Goal: Task Accomplishment & Management: Manage account settings

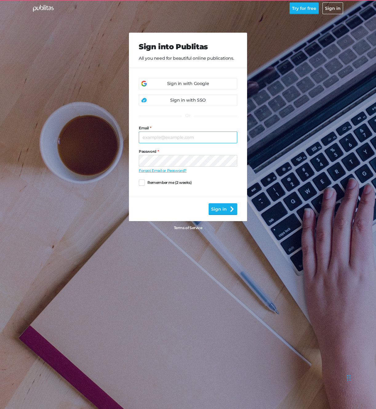
type input "maggie@publitas.com"
click at [222, 87] on div "Sign in with Google" at bounding box center [188, 83] width 98 height 11
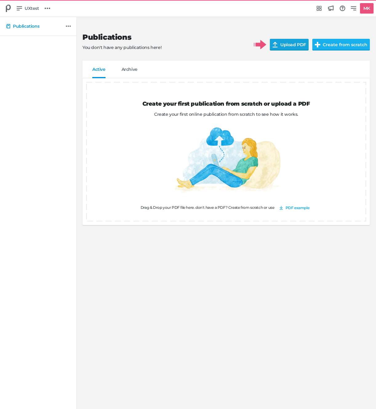
click at [289, 43] on input "Upload PDF" at bounding box center [293, 45] width 46 height 12
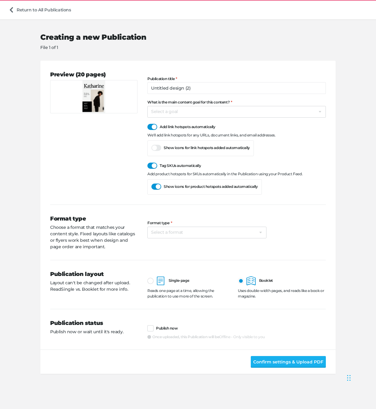
click at [76, 238] on p "Choose a format that matches your content style. Fixed layouts like catalogs or…" at bounding box center [93, 237] width 87 height 26
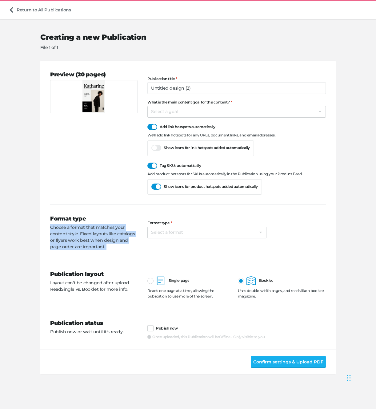
click at [76, 238] on p "Choose a format that matches your content style. Fixed layouts like catalogs or…" at bounding box center [93, 237] width 87 height 26
click at [68, 243] on p "Choose a format that matches your content style. Fixed layouts like catalogs or…" at bounding box center [93, 237] width 87 height 26
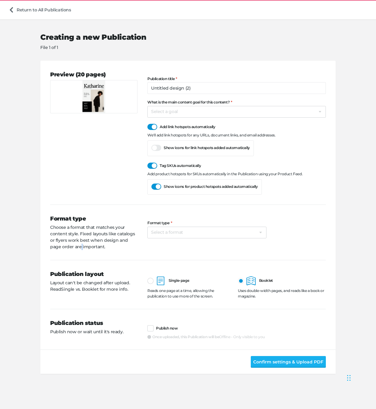
click at [68, 243] on p "Choose a format that matches your content style. Fixed layouts like catalogs or…" at bounding box center [93, 237] width 87 height 26
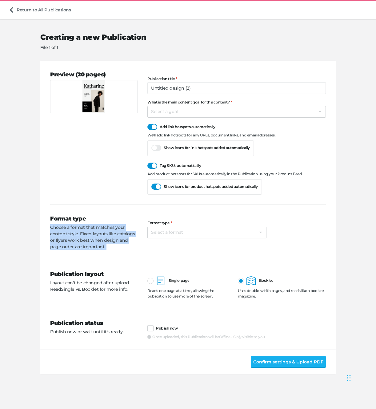
click at [68, 243] on p "Choose a format that matches your content style. Fixed layouts like catalogs or…" at bounding box center [93, 237] width 87 height 26
click at [114, 234] on p "Choose a format that matches your content style. Fixed layouts like catalogs or…" at bounding box center [93, 237] width 87 height 26
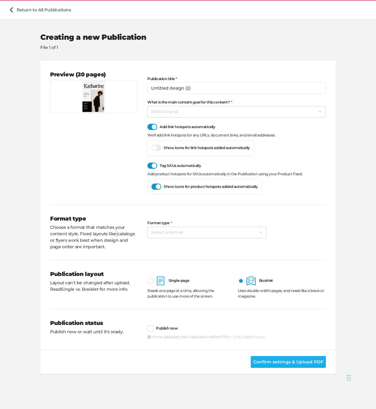
click at [114, 234] on p "Choose a format that matches your content style. Fixed layouts like catalogs or…" at bounding box center [93, 237] width 87 height 26
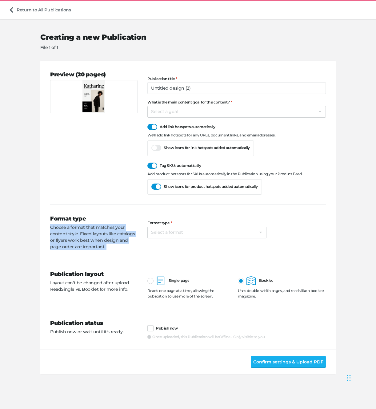
click at [114, 234] on p "Choose a format that matches your content style. Fixed layouts like catalogs or…" at bounding box center [93, 237] width 87 height 26
click at [185, 113] on select "Select a goal Sell products directly or on the website Promote physical store/d…" at bounding box center [236, 112] width 179 height 12
click at [151, 112] on select "Select a goal Sell products directly or on the website Promote physical store/d…" at bounding box center [236, 112] width 179 height 12
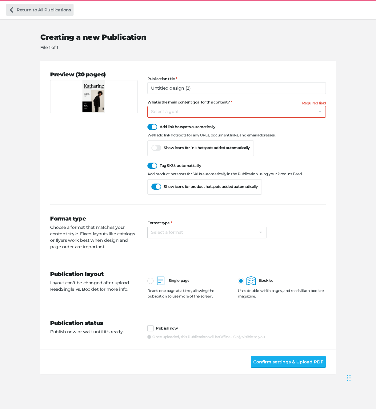
click at [25, 13] on link "Return to All Publications" at bounding box center [39, 10] width 67 height 12
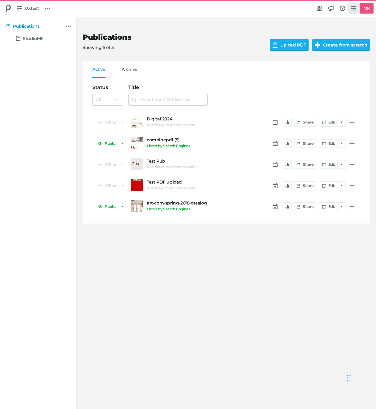
click at [354, 11] on icon at bounding box center [354, 9] width 6 height 6
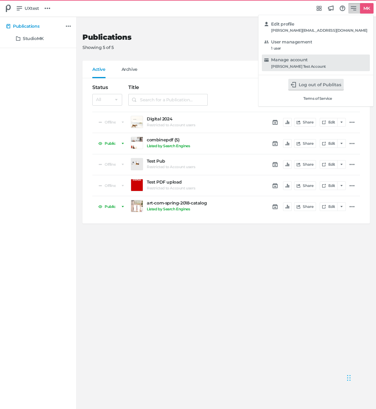
click at [326, 64] on div "[PERSON_NAME] Test Account" at bounding box center [298, 66] width 55 height 4
select select "hl"
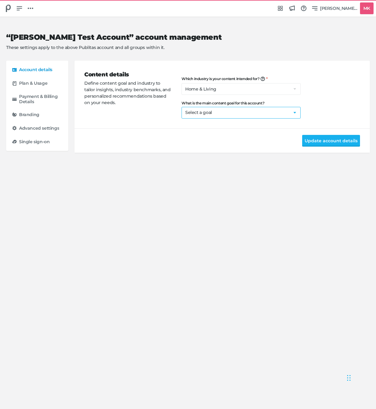
click at [195, 114] on select "Select a goal Sell products directly or on the website Promote physical store/d…" at bounding box center [241, 113] width 119 height 12
select select "se"
click at [330, 143] on button "Update account details" at bounding box center [331, 141] width 58 height 12
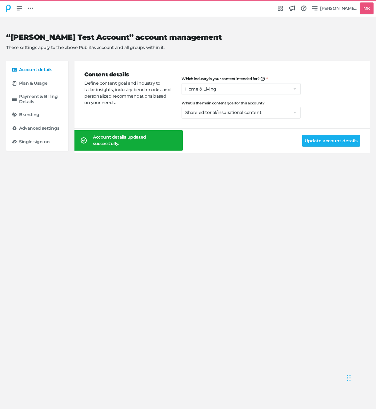
click at [11, 9] on icon at bounding box center [8, 8] width 7 height 7
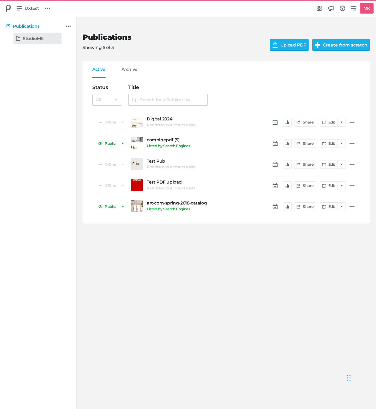
click at [34, 37] on h5 "StudioMK" at bounding box center [33, 38] width 21 height 5
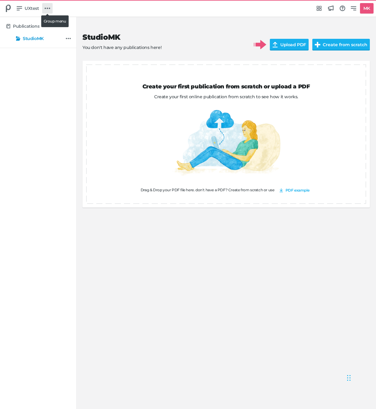
click at [46, 6] on icon at bounding box center [48, 9] width 6 height 6
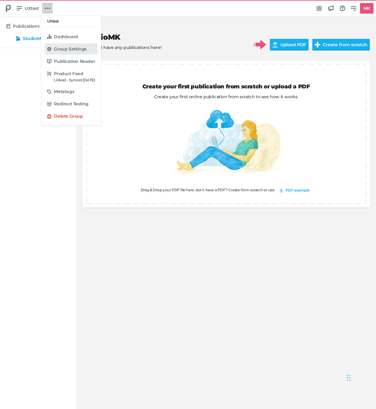
click at [75, 47] on h5 "Group Settings" at bounding box center [70, 48] width 32 height 5
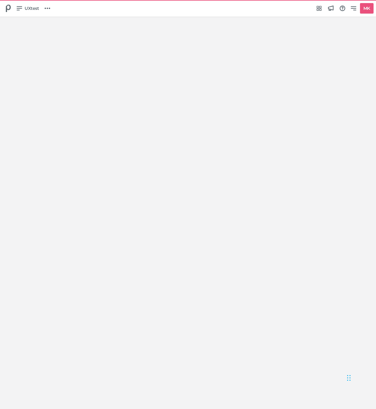
select select "Europe/[GEOGRAPHIC_DATA]"
select select "NL"
select select "hl"
select select "se"
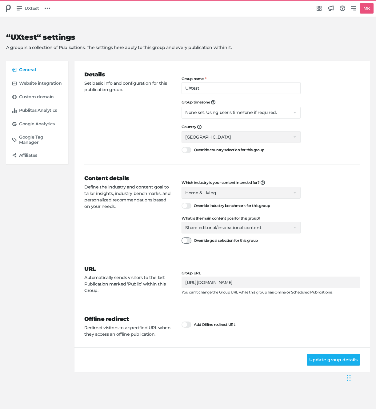
click at [184, 239] on div at bounding box center [187, 240] width 10 height 6
click at [182, 237] on input "Override goal selection for this group" at bounding box center [182, 237] width 0 height 0
click at [199, 233] on select "Select a goal Sell products directly or on the website Promote physical store/d…" at bounding box center [241, 228] width 119 height 12
select select "sp"
click at [132, 234] on div "Content details Define the industry and content goal to tailor insights, indust…" at bounding box center [132, 209] width 97 height 70
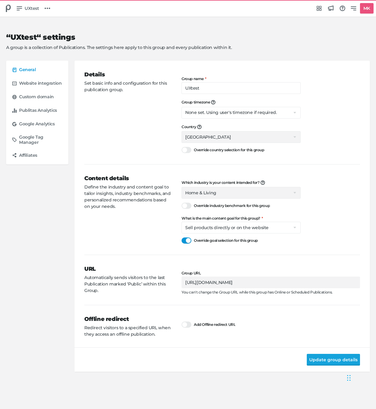
click at [323, 362] on button "Update group details" at bounding box center [333, 360] width 53 height 12
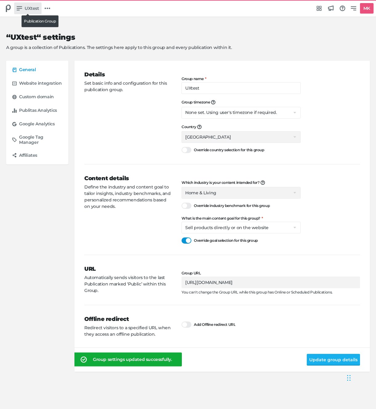
click at [21, 11] on link "UXtest" at bounding box center [27, 8] width 27 height 12
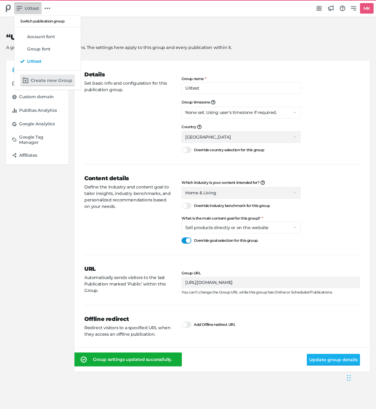
click at [26, 13] on div "Switch publication group Account font Group font UXtest Create new Group" at bounding box center [188, 204] width 376 height 409
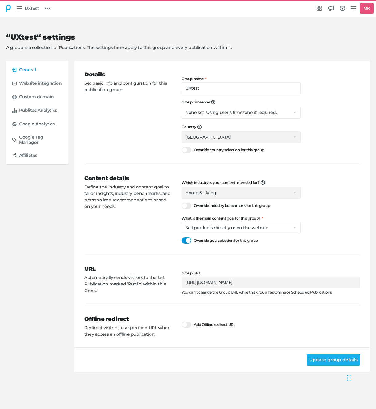
click at [9, 8] on icon at bounding box center [8, 8] width 7 height 7
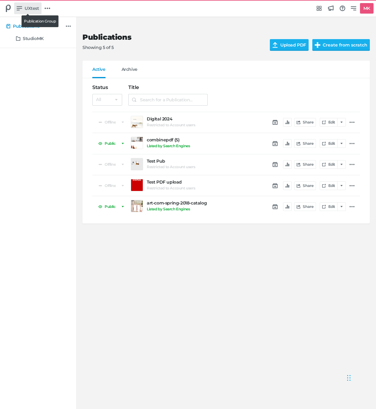
click at [21, 7] on icon at bounding box center [20, 9] width 6 height 6
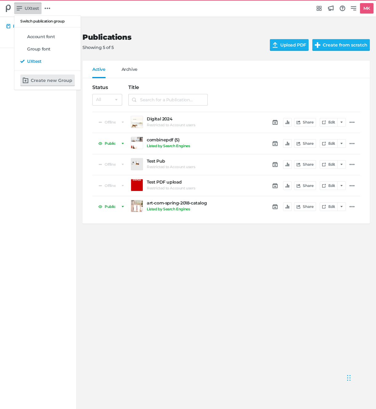
click at [186, 49] on div "Switch publication group Account font Group font UXtest Create new Group" at bounding box center [188, 204] width 376 height 409
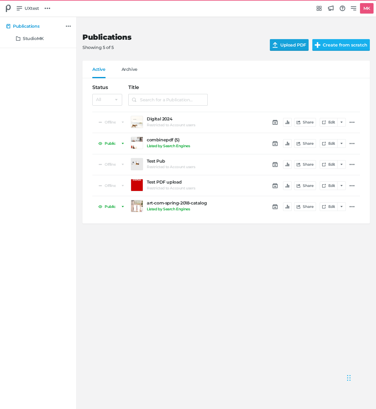
click at [289, 40] on input "Upload PDF" at bounding box center [293, 45] width 46 height 12
click at [349, 123] on link at bounding box center [351, 121] width 7 height 7
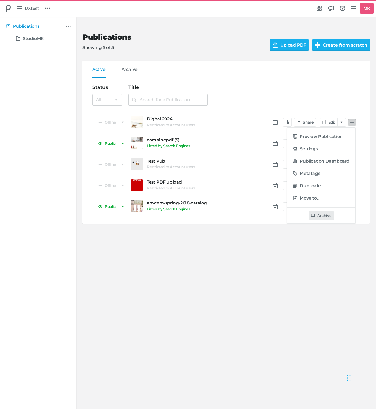
click at [318, 215] on button "Archive" at bounding box center [321, 215] width 25 height 9
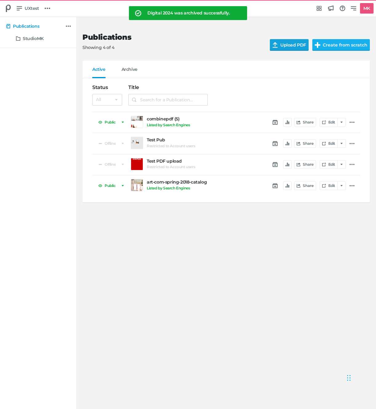
click at [283, 46] on input "Upload PDF" at bounding box center [293, 45] width 46 height 12
select select "sp"
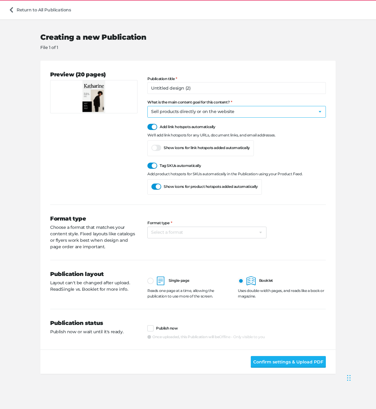
click at [163, 115] on select "Select a goal Sell products directly or on the website Promote physical store/d…" at bounding box center [236, 112] width 179 height 12
click at [83, 155] on div "Preview (20 pages)" at bounding box center [98, 132] width 97 height 124
click at [108, 150] on div "Preview (20 pages)" at bounding box center [98, 132] width 97 height 124
click at [22, 8] on link "Return to All Publications" at bounding box center [39, 10] width 67 height 12
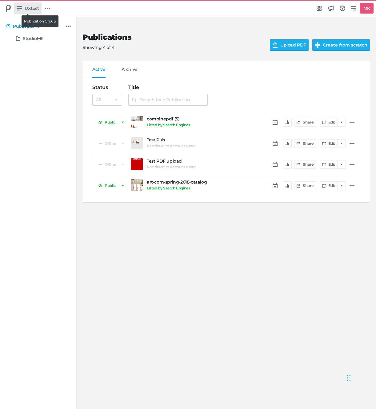
click at [26, 4] on link "UXtest" at bounding box center [27, 8] width 27 height 12
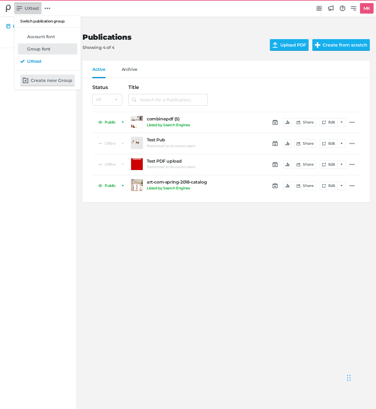
click at [39, 50] on h5 "Group font" at bounding box center [38, 48] width 23 height 5
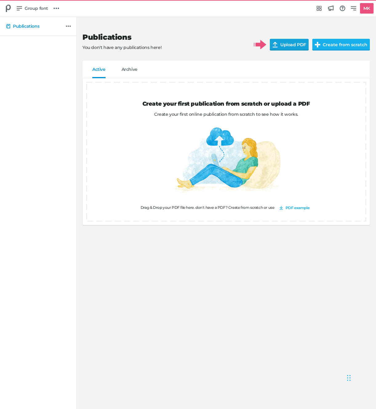
click at [290, 45] on input "Upload PDF" at bounding box center [293, 45] width 46 height 12
select select "se"
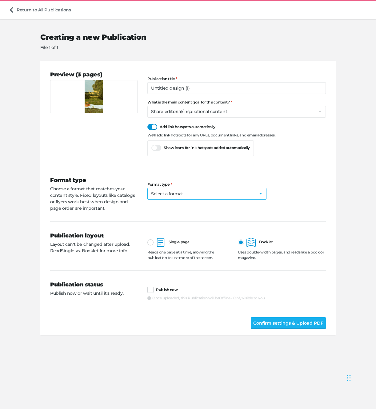
click at [167, 195] on select "Select a format Catalog (PDF/Print) Flyer (PDF/Print) Lookbook (PDF/Print) Maga…" at bounding box center [206, 194] width 119 height 12
select select "ct"
click at [259, 323] on span "Confirm settings & Upload PDF" at bounding box center [288, 322] width 70 height 7
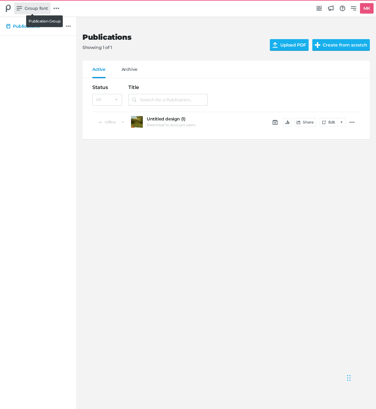
click at [45, 8] on span "Group font" at bounding box center [36, 8] width 23 height 7
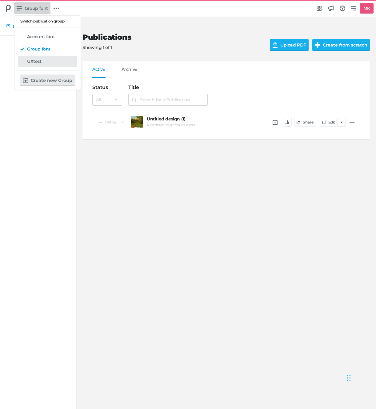
click at [34, 61] on h5 "UXtest" at bounding box center [34, 61] width 14 height 5
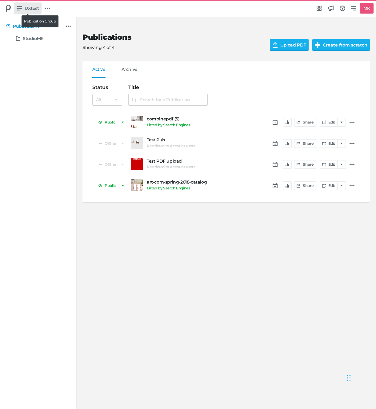
click at [26, 2] on link "UXtest" at bounding box center [27, 8] width 27 height 12
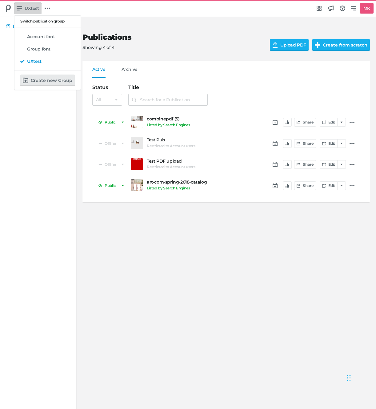
click at [207, 36] on div "Switch publication group Account font Group font UXtest Create new Group" at bounding box center [188, 204] width 376 height 409
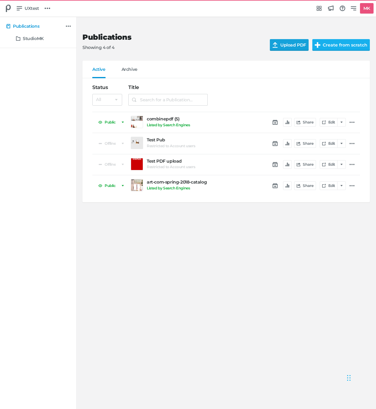
click at [291, 45] on input "Upload PDF" at bounding box center [293, 45] width 46 height 12
select select "sp"
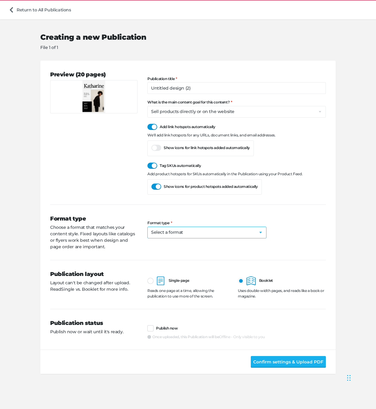
click at [155, 235] on select "Select a format Catalog (PDF/Print) Flyer (PDF/Print) Lookbook (PDF/Print) Maga…" at bounding box center [206, 233] width 119 height 12
select select "mg"
click at [275, 366] on button "Confirm settings & Upload PDF" at bounding box center [288, 362] width 75 height 12
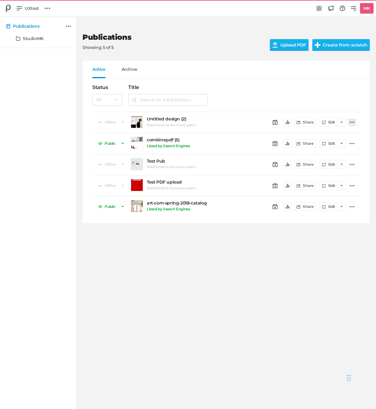
click at [349, 123] on link at bounding box center [351, 121] width 7 height 7
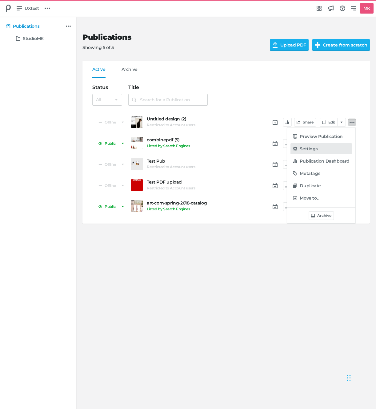
click at [317, 151] on h5 "Settings" at bounding box center [309, 148] width 18 height 5
select select "sp"
select select "mg"
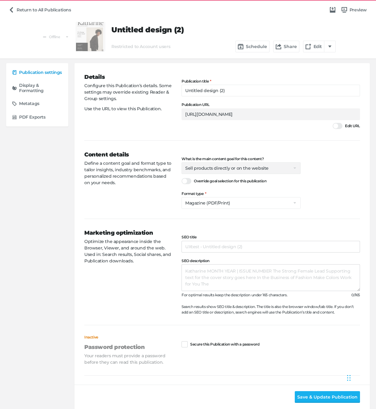
click at [212, 169] on span "Select a goal Sell products directly or on the website Promote physical store/d…" at bounding box center [241, 168] width 119 height 12
click at [218, 169] on span "Select a goal Sell products directly or on the website Promote physical store/d…" at bounding box center [241, 168] width 119 height 12
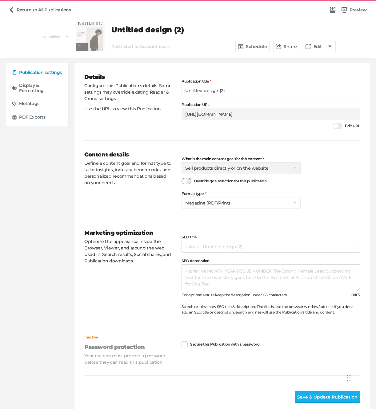
click at [189, 180] on div at bounding box center [187, 181] width 10 height 6
click at [182, 178] on input "Override goal selection for this publication" at bounding box center [182, 178] width 0 height 0
click at [186, 181] on div at bounding box center [187, 181] width 10 height 6
click at [182, 178] on input "Override goal selection for this publication" at bounding box center [182, 178] width 0 height 0
select select "sp"
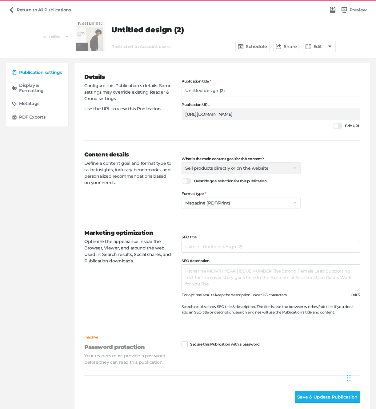
click at [158, 206] on div "Content details Define a content goal and format type to tailor insights, indus…" at bounding box center [132, 180] width 97 height 58
click at [44, 6] on link "Return to All Publications" at bounding box center [39, 10] width 67 height 12
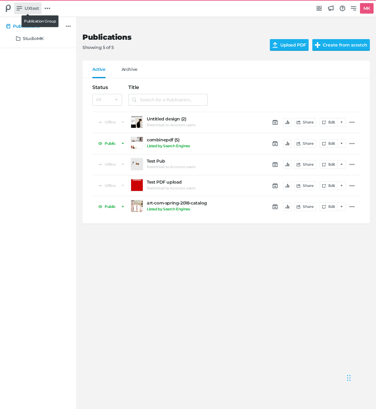
click at [34, 12] on link "UXtest" at bounding box center [27, 8] width 27 height 12
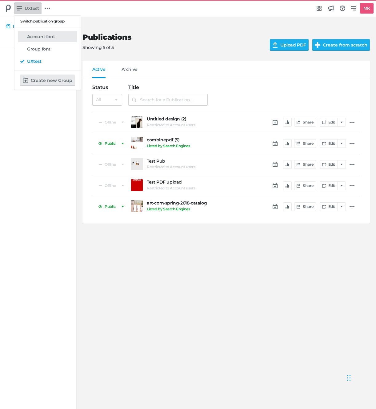
click at [41, 40] on link "Account font" at bounding box center [47, 36] width 59 height 11
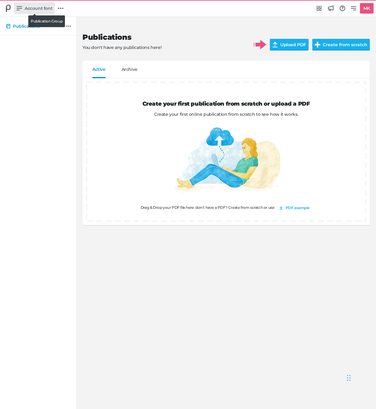
click at [37, 9] on span "Account font" at bounding box center [39, 8] width 28 height 7
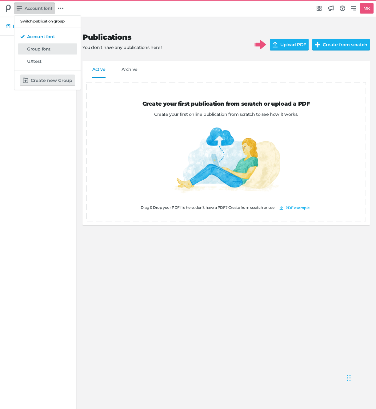
click at [44, 51] on h5 "Group font" at bounding box center [38, 48] width 23 height 5
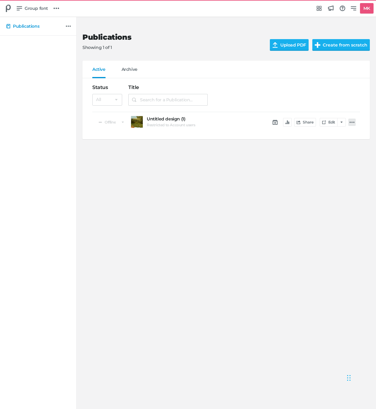
click at [353, 122] on icon at bounding box center [352, 122] width 5 height 5
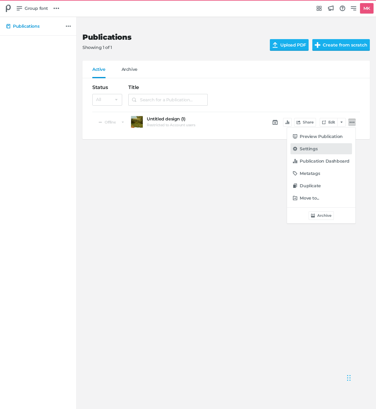
click at [306, 150] on h5 "Settings" at bounding box center [309, 148] width 18 height 5
select select "se"
select select "ct"
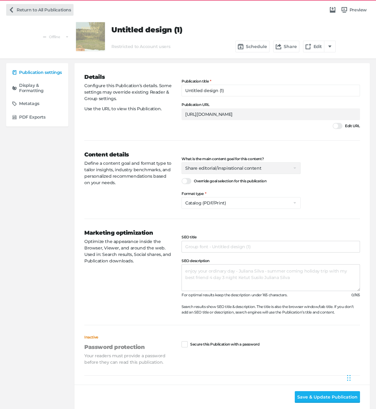
click at [22, 9] on link "Return to All Publications" at bounding box center [39, 10] width 67 height 12
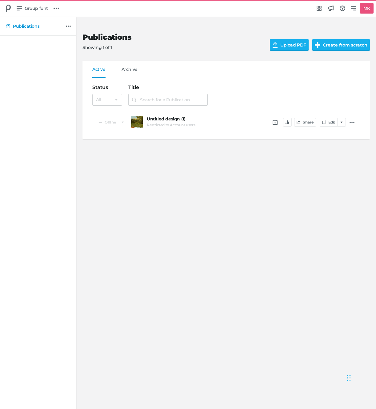
click at [198, 52] on div "Publications Showing 1 of 1 Upload PDF Create from scratch" at bounding box center [225, 42] width 287 height 38
click at [54, 9] on icon at bounding box center [57, 9] width 6 height 6
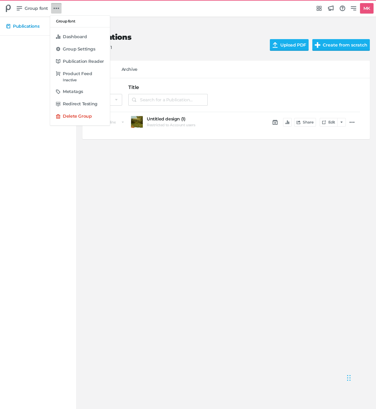
click at [37, 10] on div "Group font Dashboard Group Settings Publication Reader Product Feed Inactive Me…" at bounding box center [188, 204] width 376 height 409
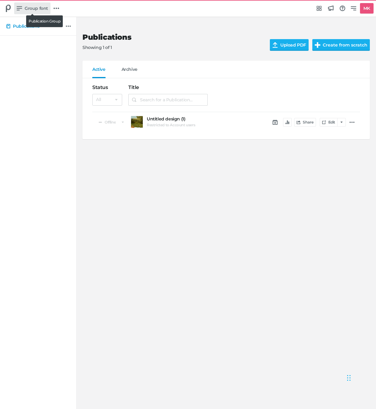
click at [38, 9] on span "Group font" at bounding box center [36, 8] width 23 height 7
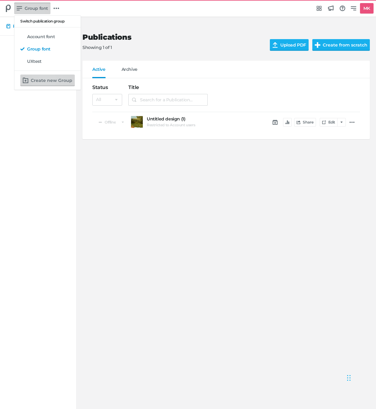
click at [47, 78] on button "Create new Group" at bounding box center [47, 80] width 54 height 12
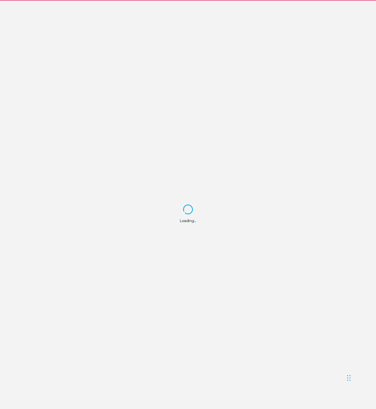
select select "Europe/[GEOGRAPHIC_DATA]"
select select "NL"
select select "hl"
select select "se"
